Goal: Task Accomplishment & Management: Complete application form

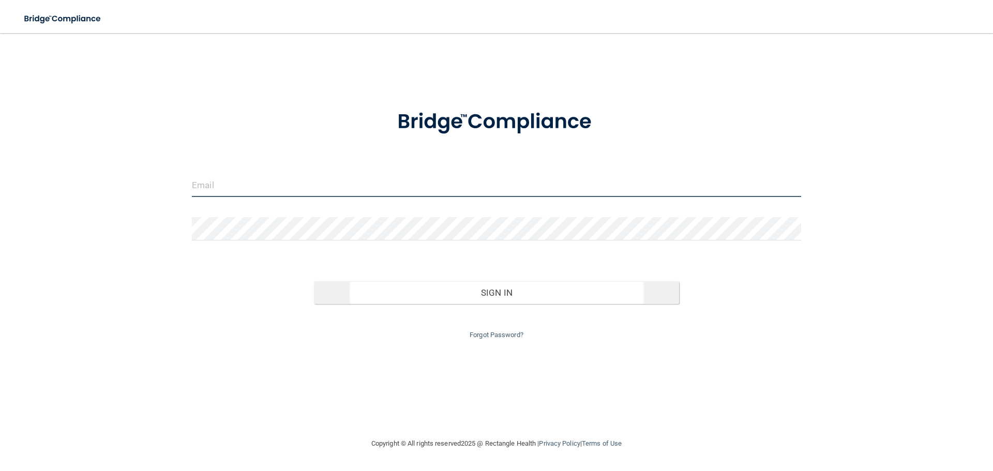
type input "[PERSON_NAME][EMAIL_ADDRESS][DOMAIN_NAME]"
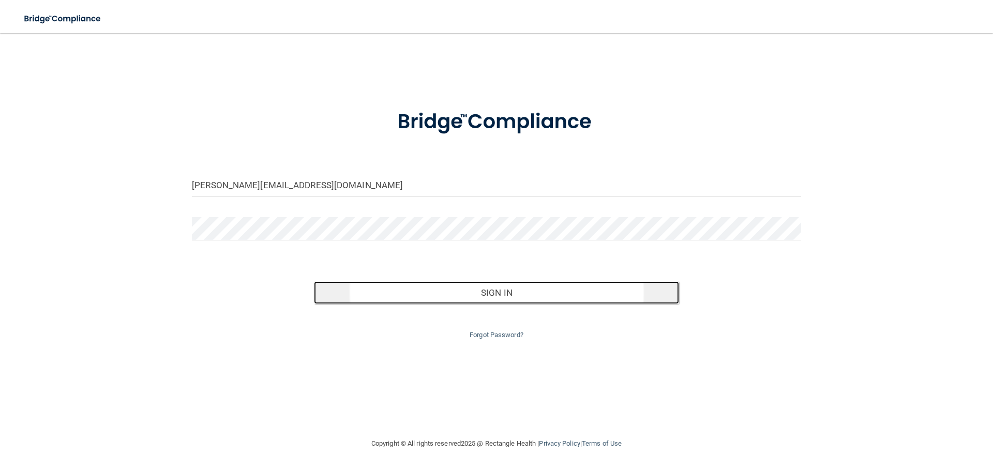
click at [360, 286] on button "Sign In" at bounding box center [497, 292] width 366 height 23
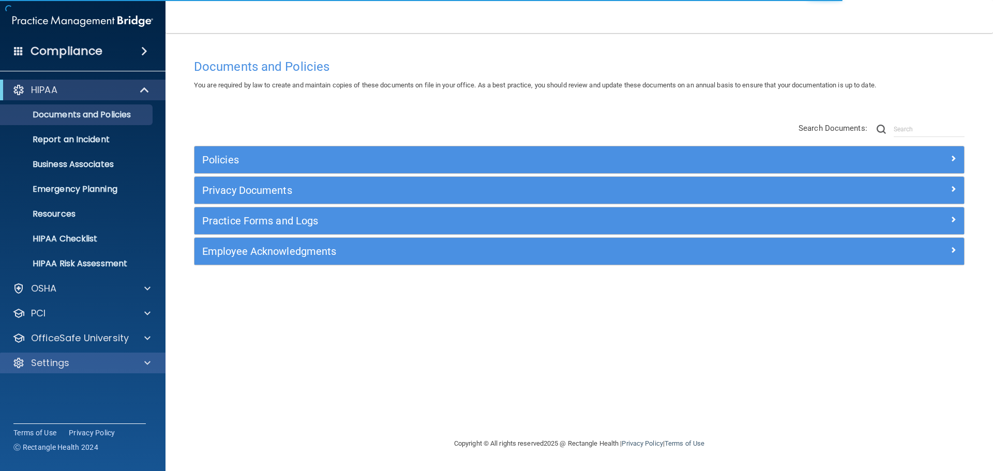
click at [55, 356] on div "Settings" at bounding box center [83, 363] width 166 height 21
click at [141, 362] on div at bounding box center [146, 363] width 26 height 12
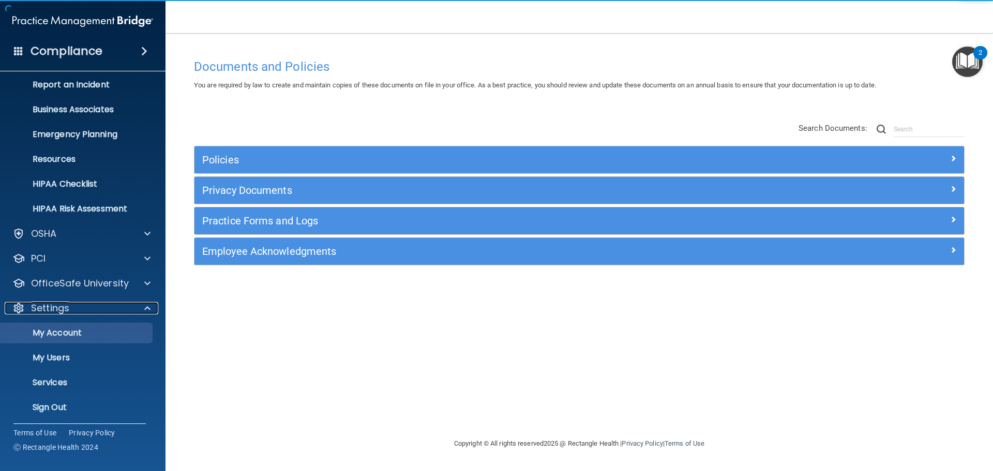
scroll to position [57, 0]
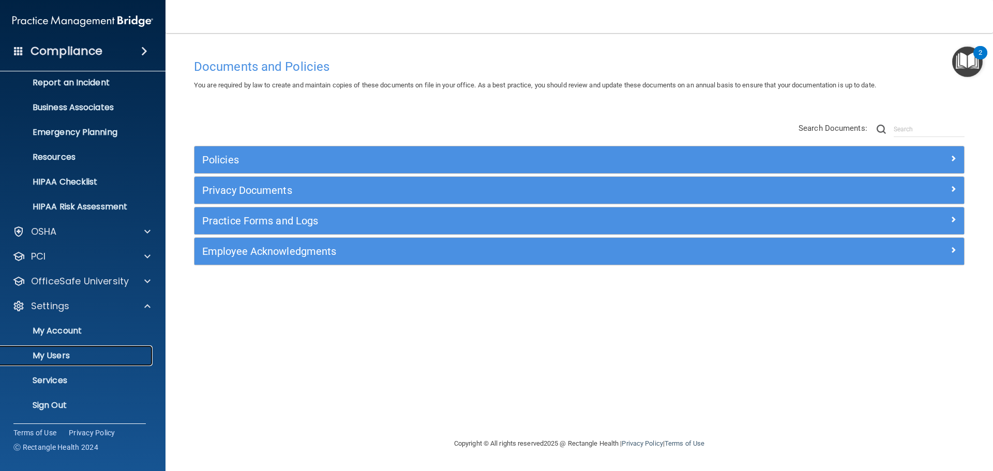
click at [59, 359] on p "My Users" at bounding box center [77, 356] width 141 height 10
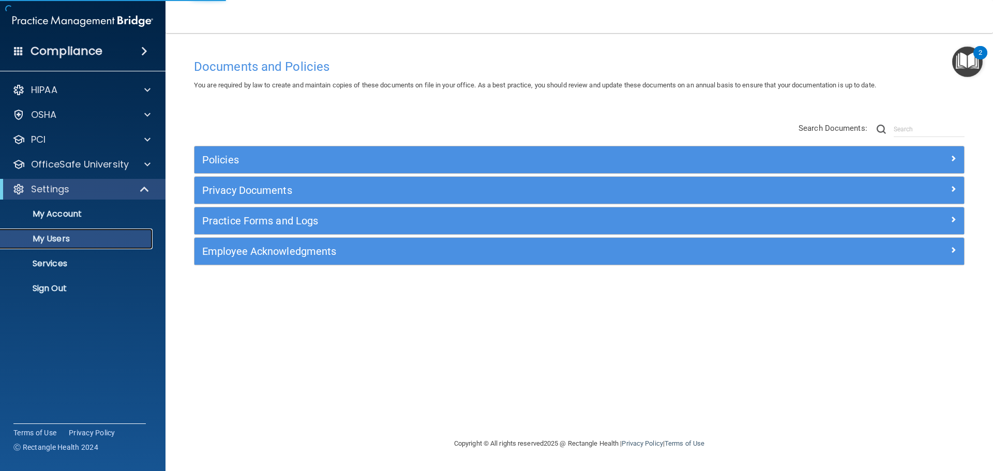
select select "20"
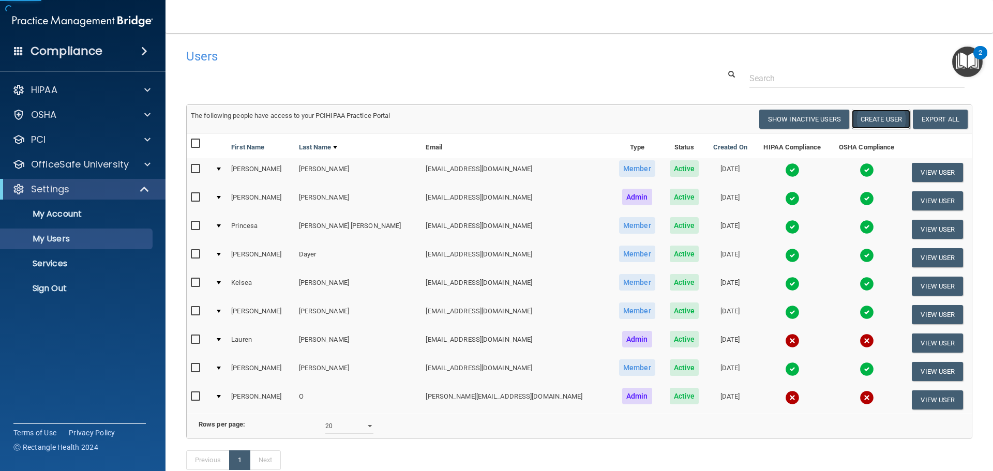
click at [864, 119] on button "Create User" at bounding box center [881, 119] width 58 height 19
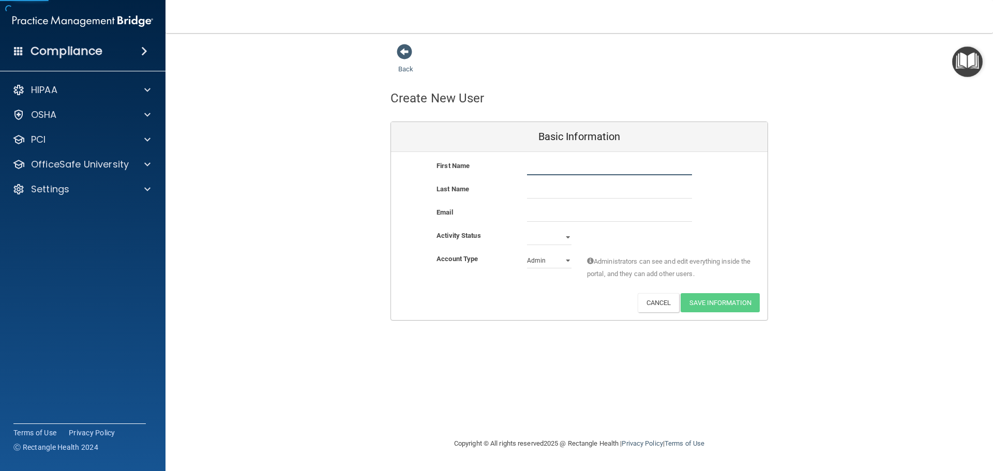
click at [531, 172] on input "text" at bounding box center [609, 168] width 165 height 16
type input "[PERSON_NAME]"
type input "Vallejo"
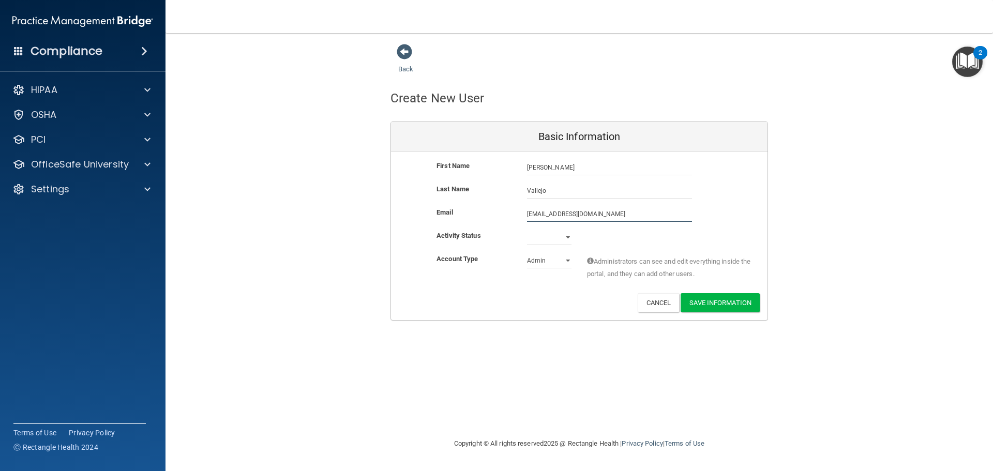
type input "[EMAIL_ADDRESS][DOMAIN_NAME]"
click at [567, 239] on select "Active Inactive" at bounding box center [549, 238] width 44 height 16
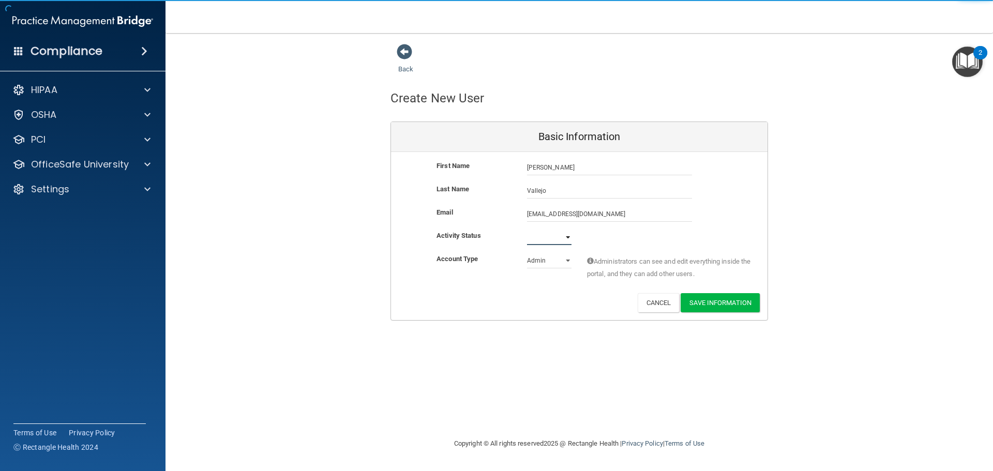
select select "active"
click at [527, 230] on select "Active Inactive" at bounding box center [549, 238] width 44 height 16
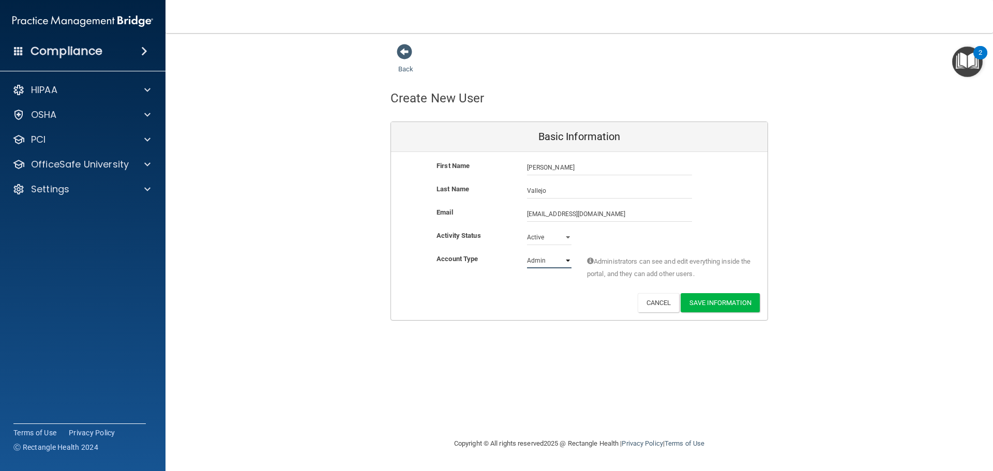
click at [538, 258] on select "Admin Member" at bounding box center [549, 261] width 44 height 16
select select "practice_member"
click at [527, 253] on select "Admin Member" at bounding box center [549, 261] width 44 height 16
click at [724, 299] on button "Save Information" at bounding box center [720, 302] width 79 height 19
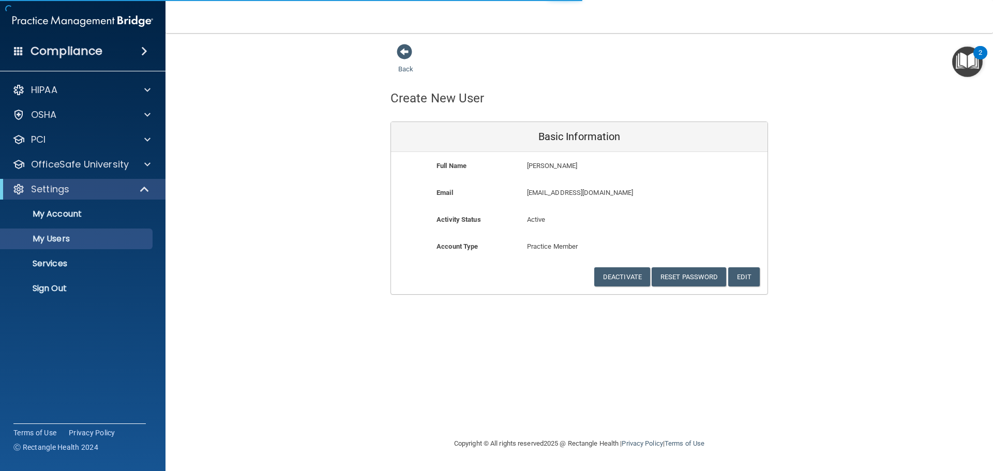
select select "20"
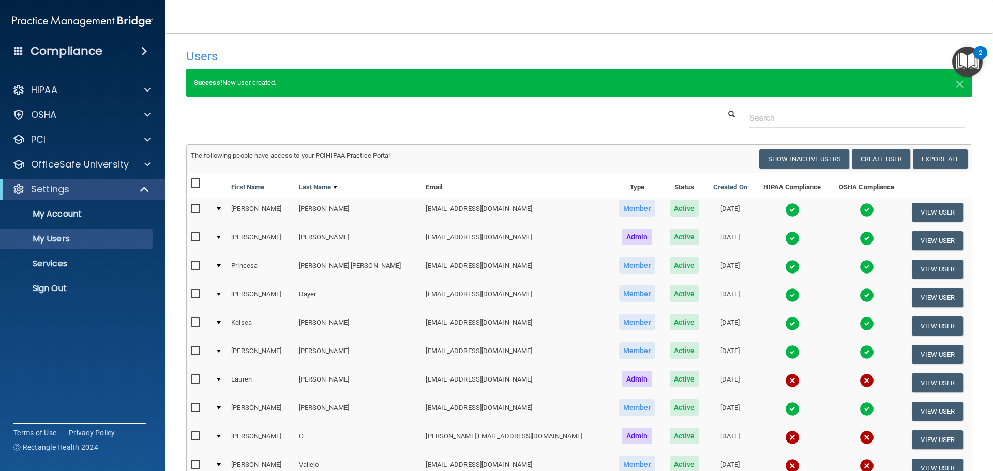
scroll to position [140, 0]
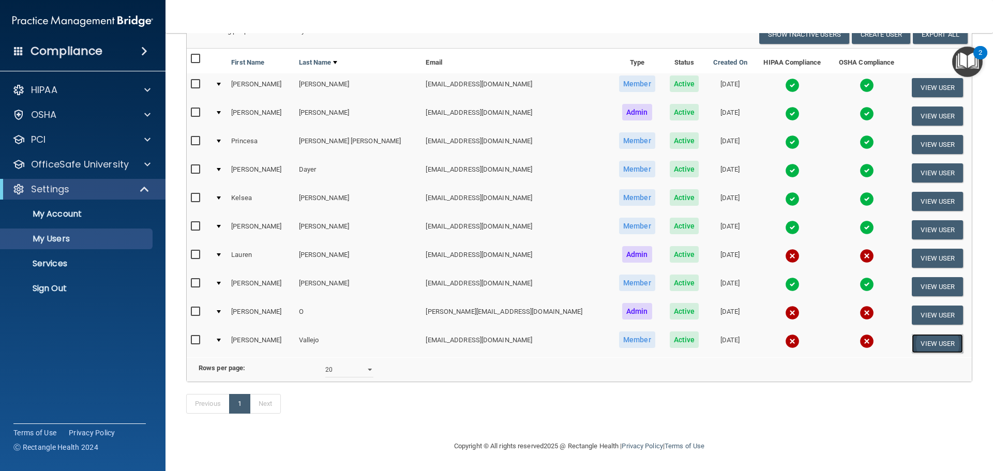
click at [912, 334] on button "View User" at bounding box center [937, 343] width 51 height 19
